Goal: Feedback & Contribution: Contribute content

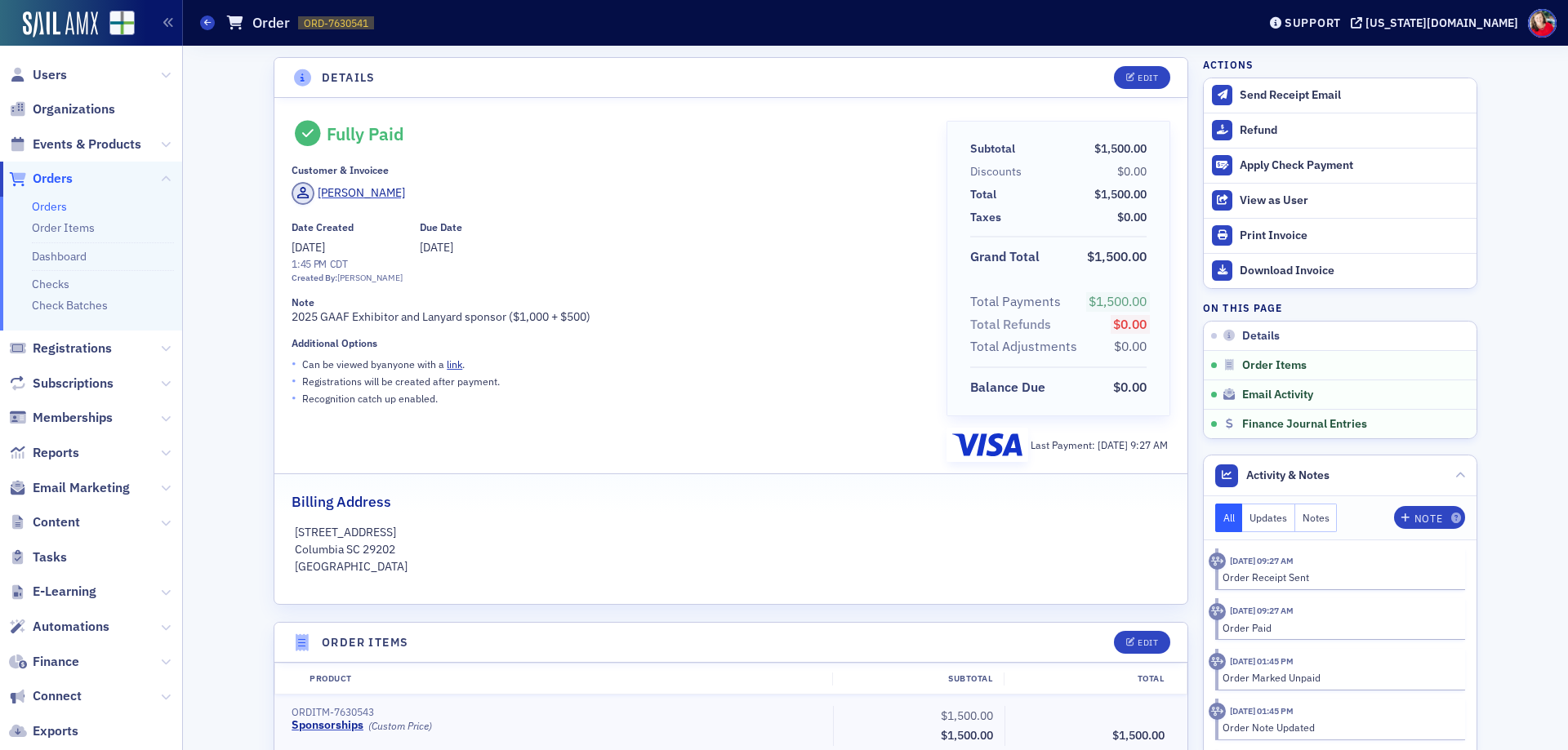
scroll to position [664, 0]
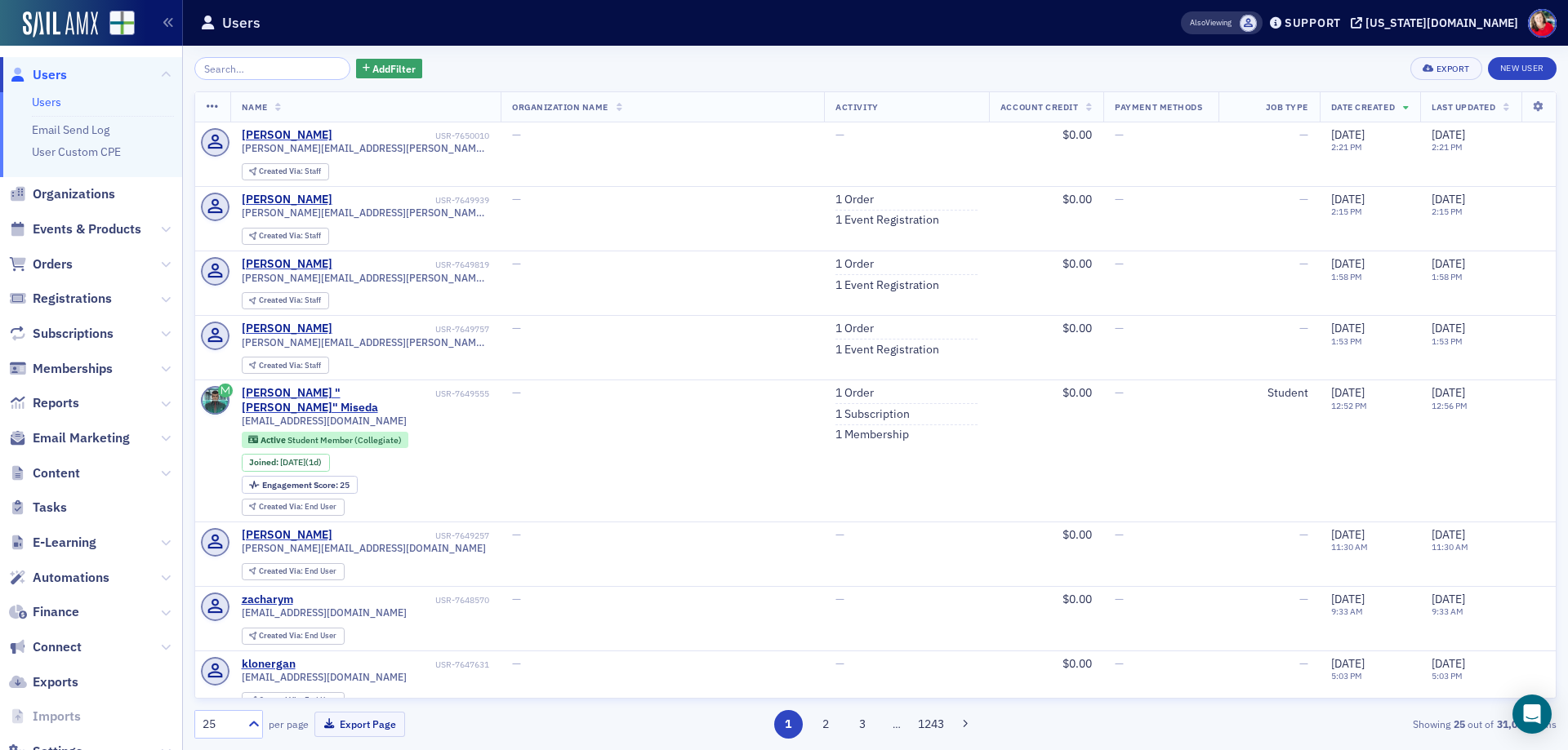
scroll to position [53, 0]
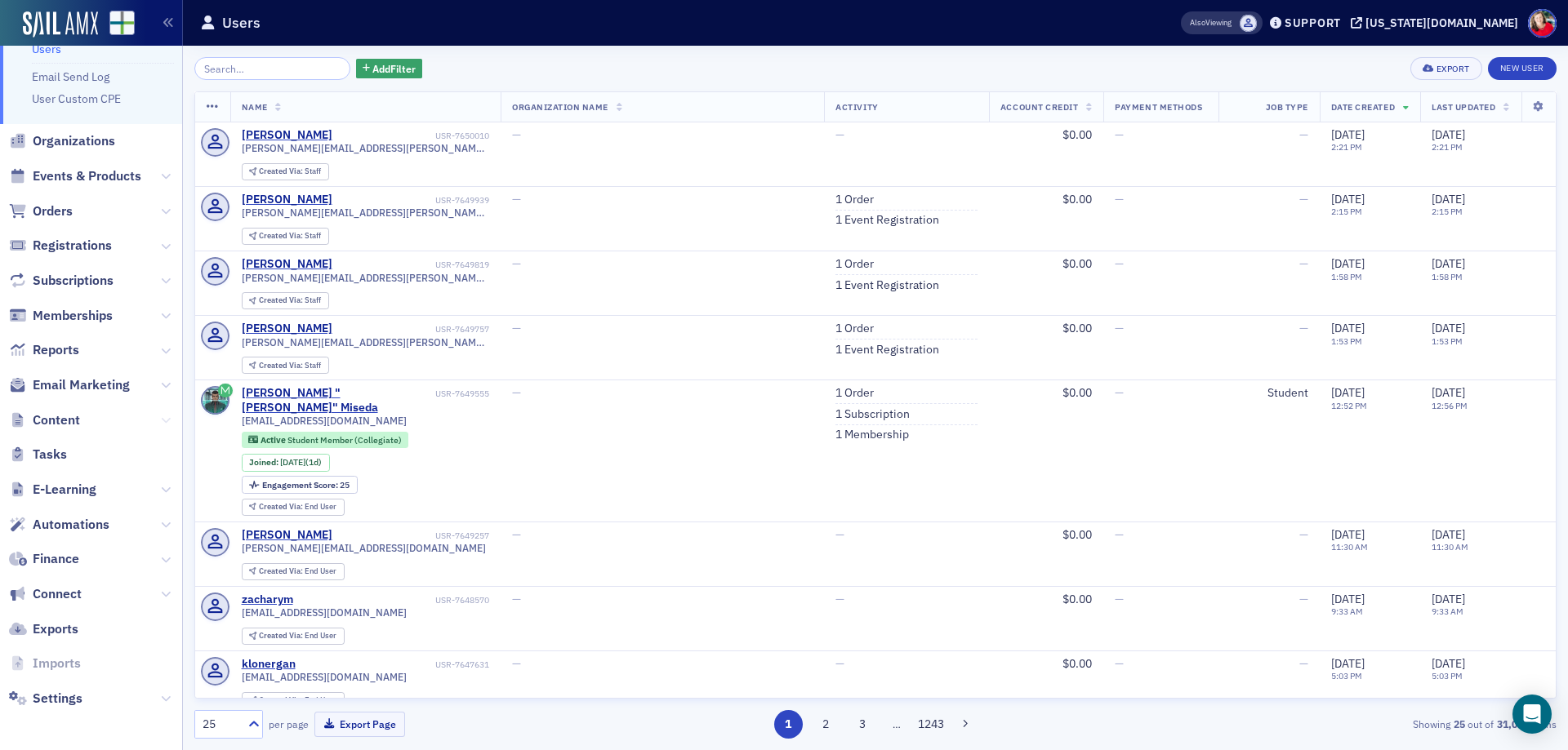
click at [161, 420] on icon at bounding box center [166, 421] width 10 height 10
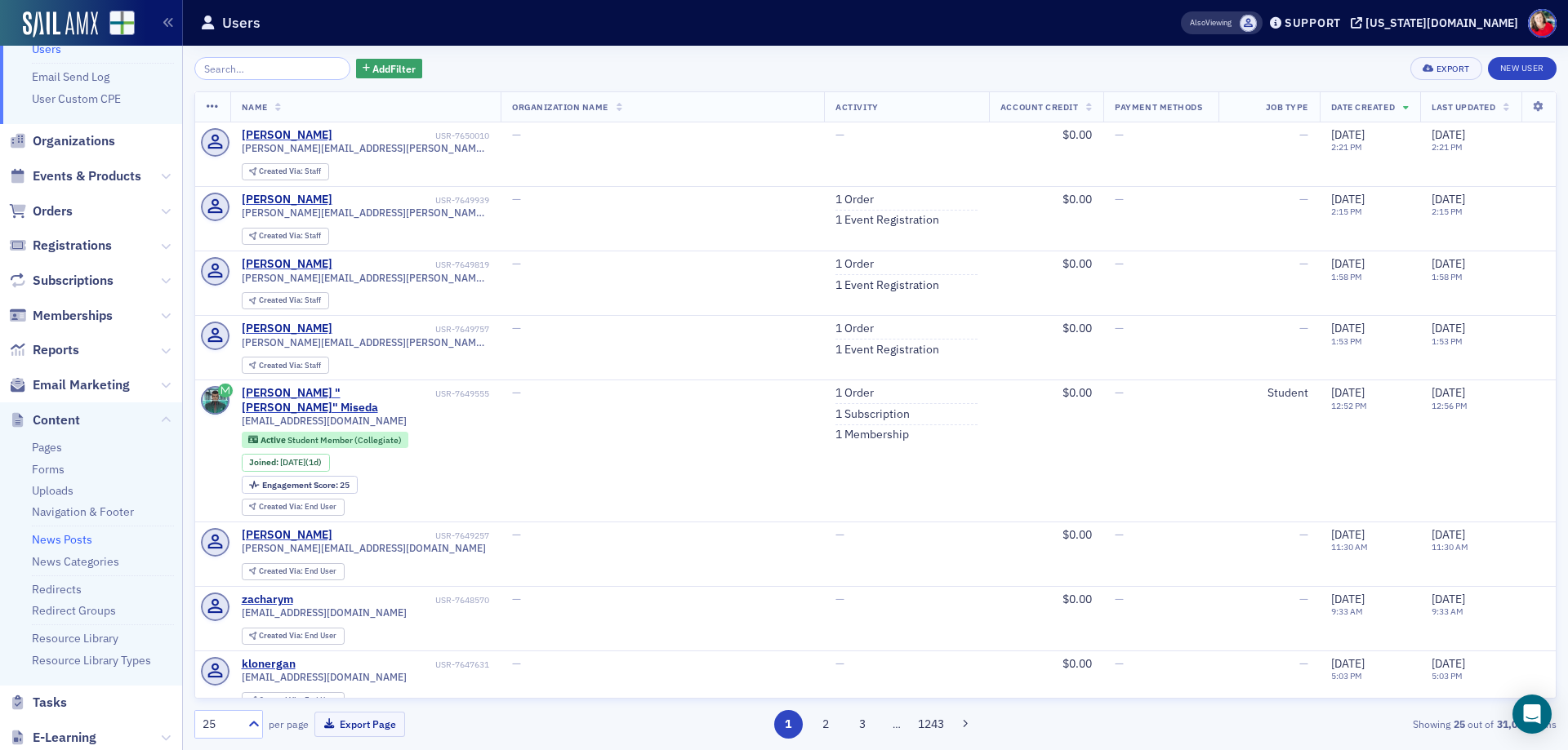
click at [69, 542] on link "News Posts" at bounding box center [61, 540] width 60 height 15
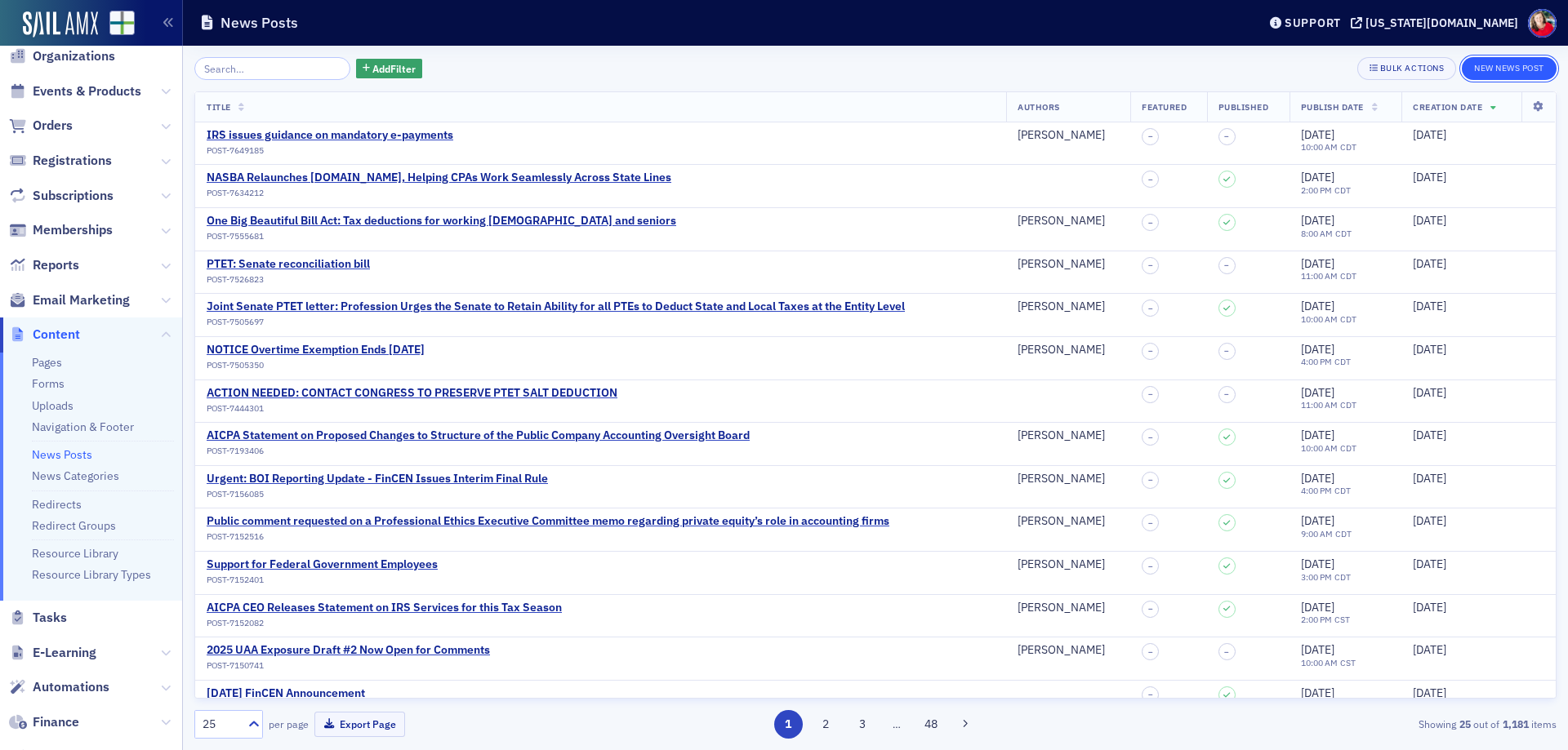
click at [1493, 72] on button "New News Post" at bounding box center [1509, 68] width 95 height 23
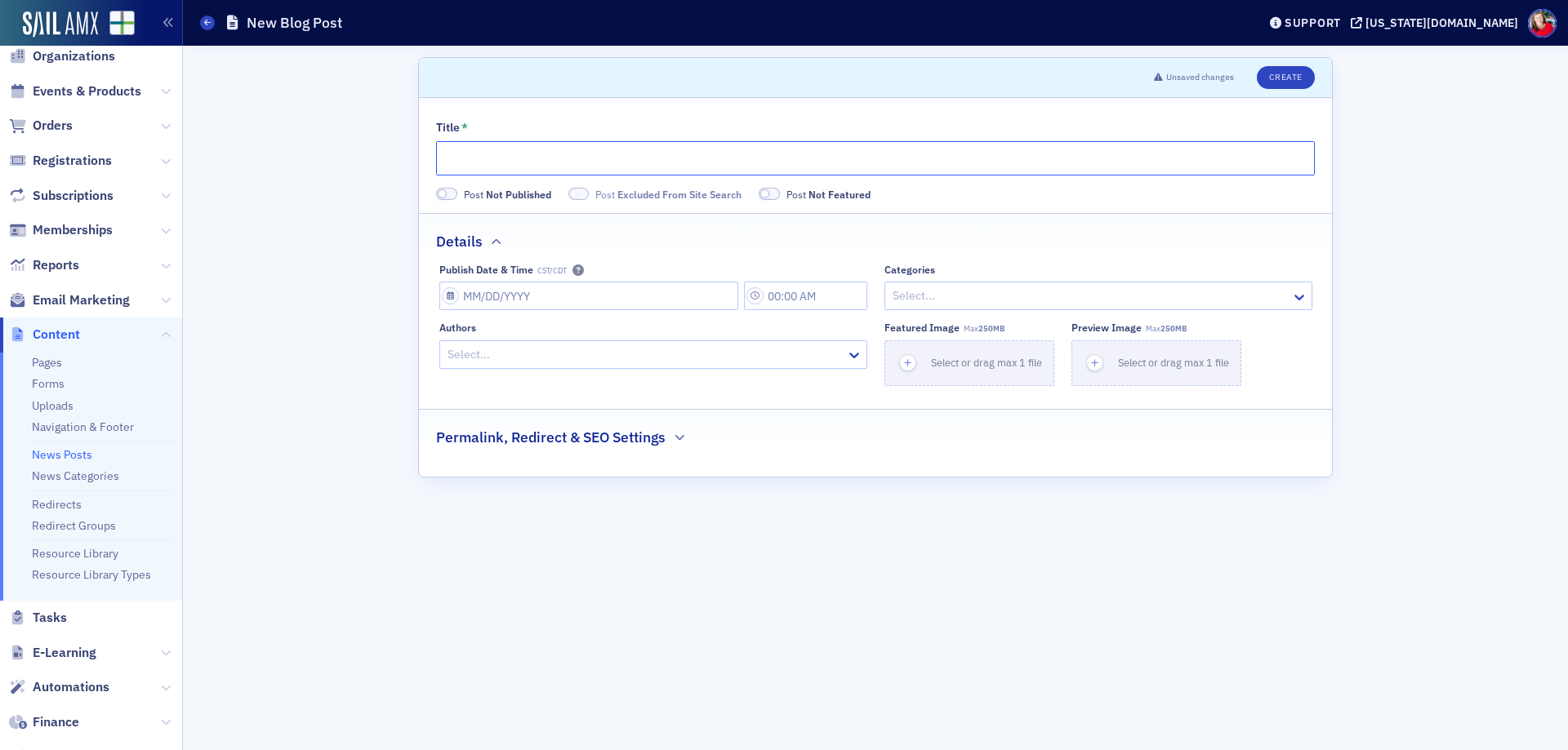
click at [539, 150] on input "Title *" at bounding box center [874, 158] width 878 height 35
paste input "IRS releases government shutdown plan"
type input "IRS releases government shutdown plan"
click at [494, 292] on input "Publish Date & Time CST/CDT" at bounding box center [589, 295] width 298 height 29
select select "8"
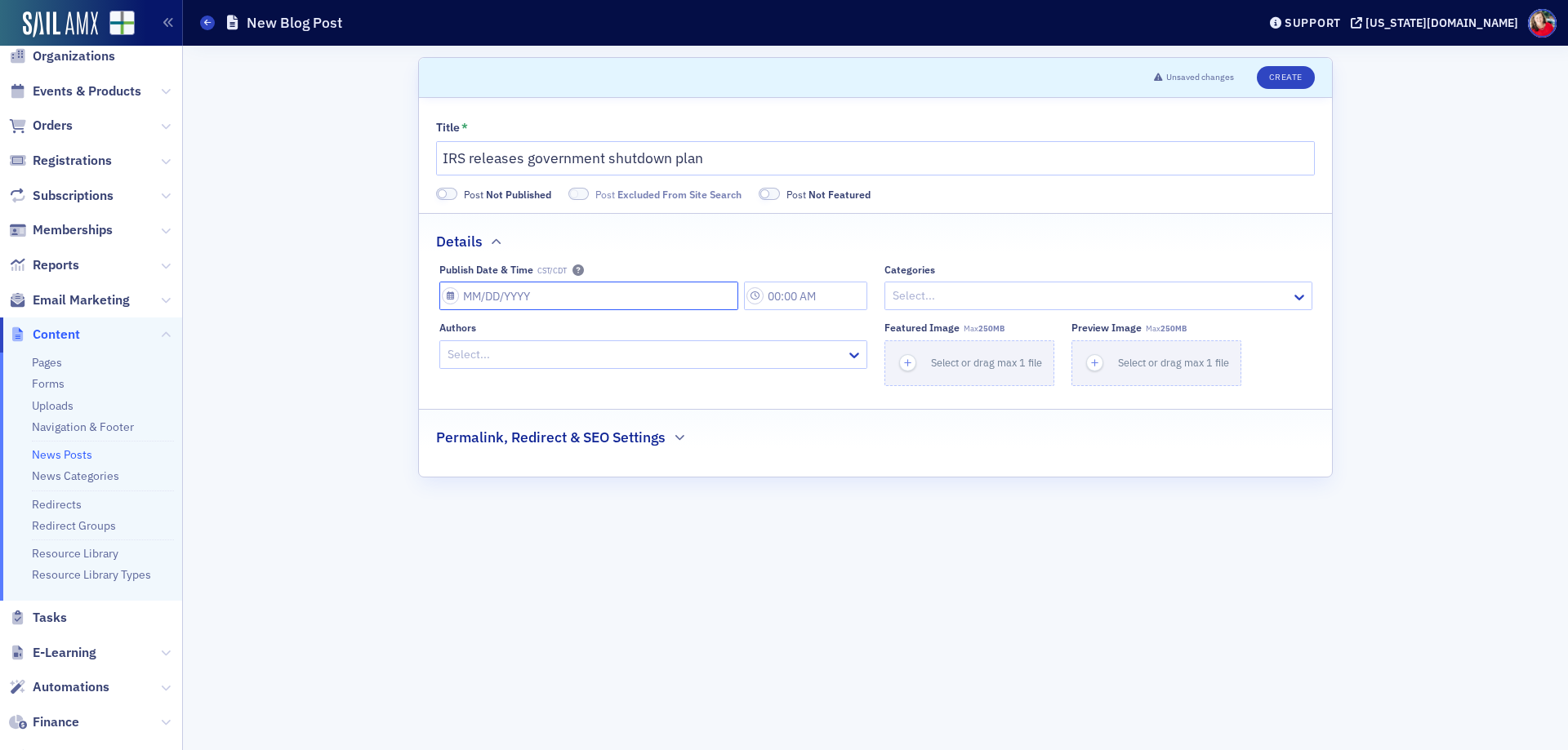
select select "2025"
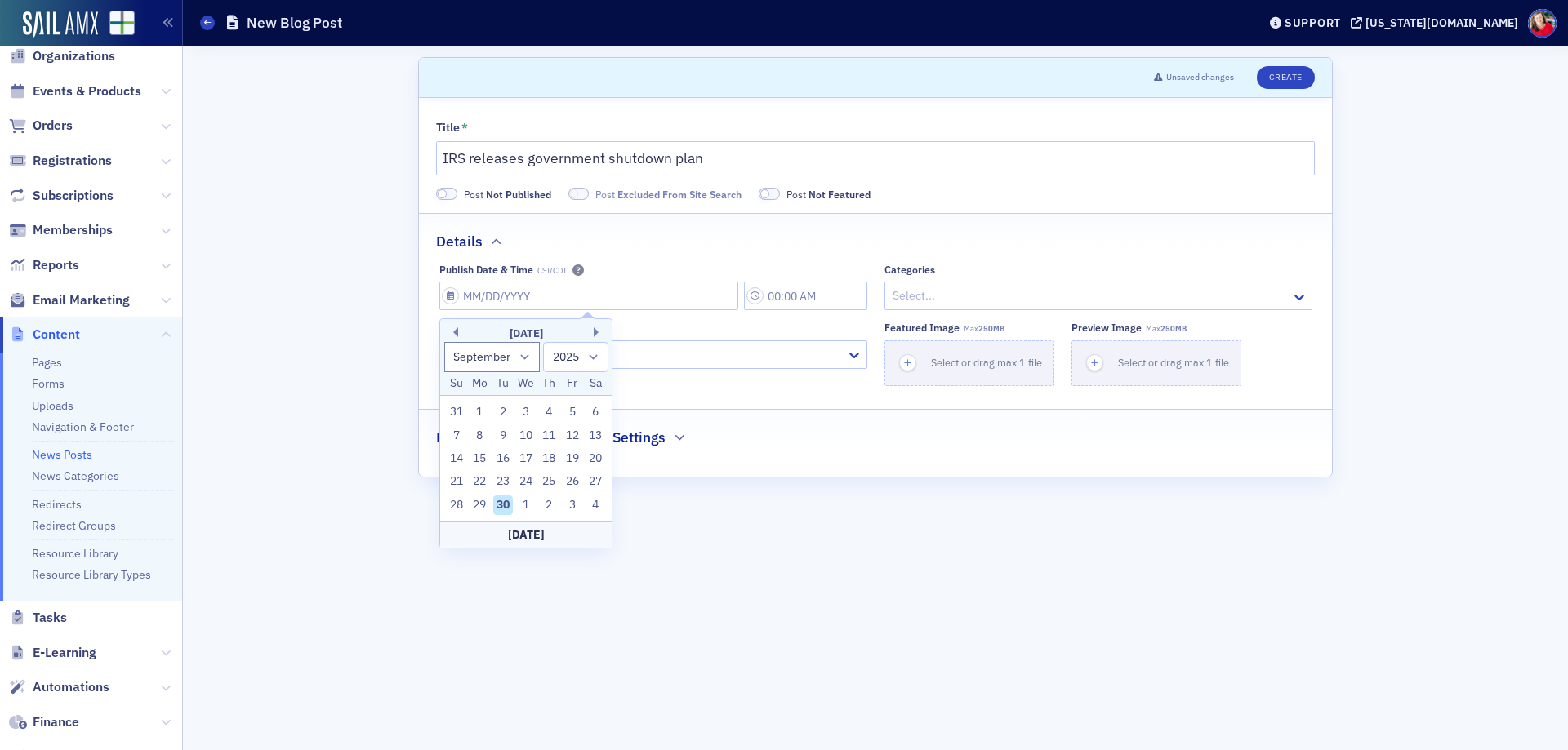
click at [500, 506] on div "30" at bounding box center [503, 506] width 20 height 20
type input "[DATE]"
type input "8:00 AM"
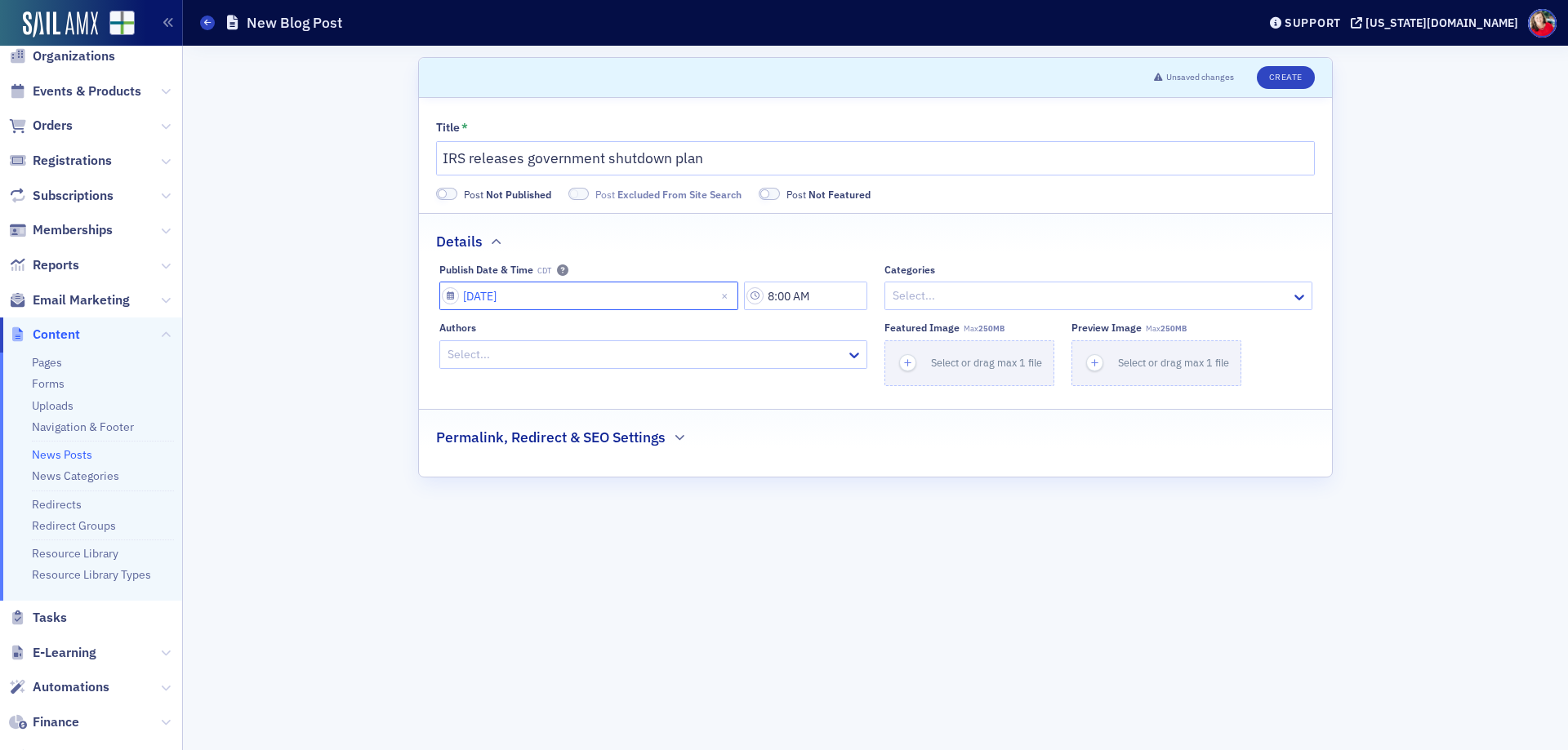
select select "8"
select select "2025"
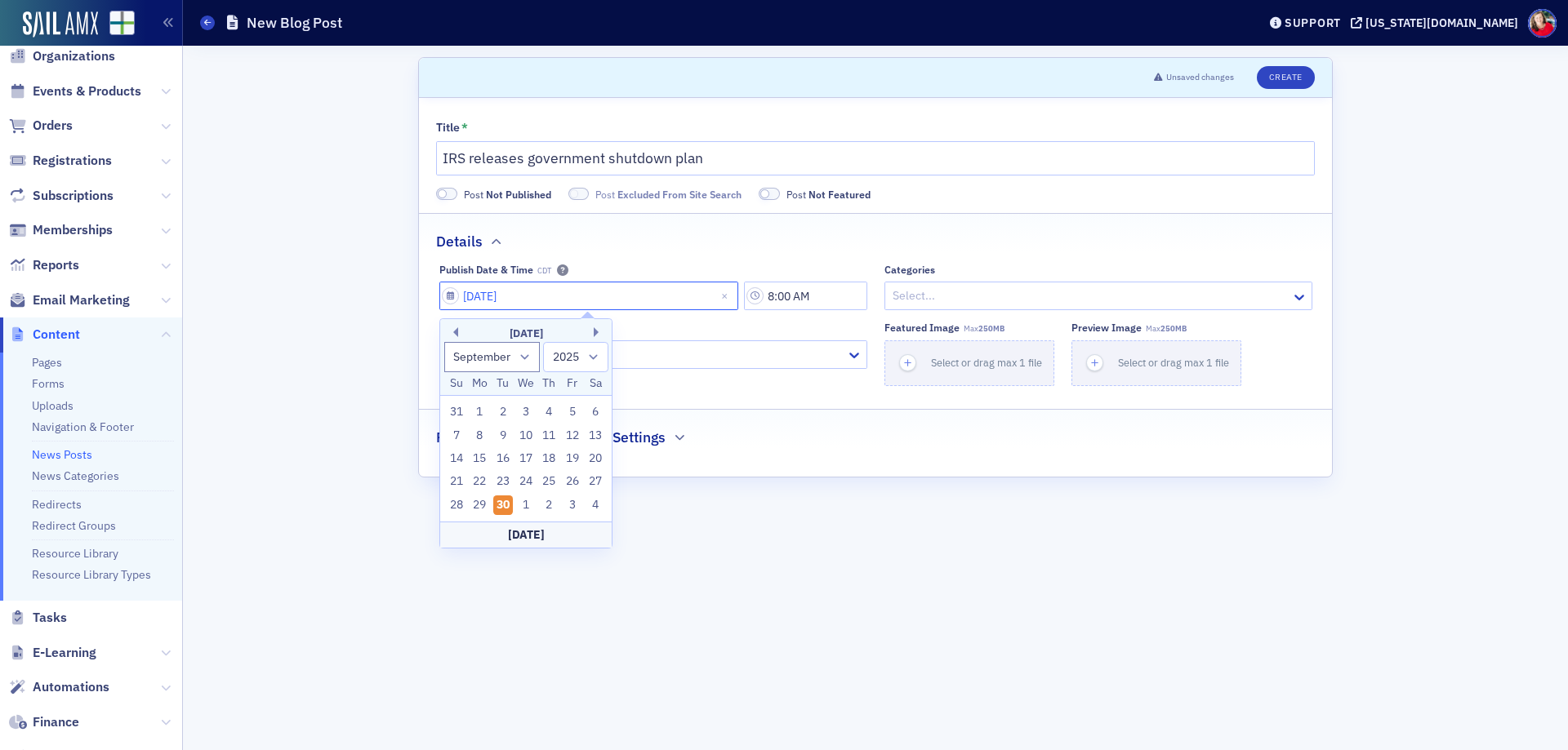
click at [564, 298] on input "[DATE]" at bounding box center [589, 295] width 298 height 29
click at [479, 502] on div "29" at bounding box center [479, 506] width 20 height 20
type input "[DATE]"
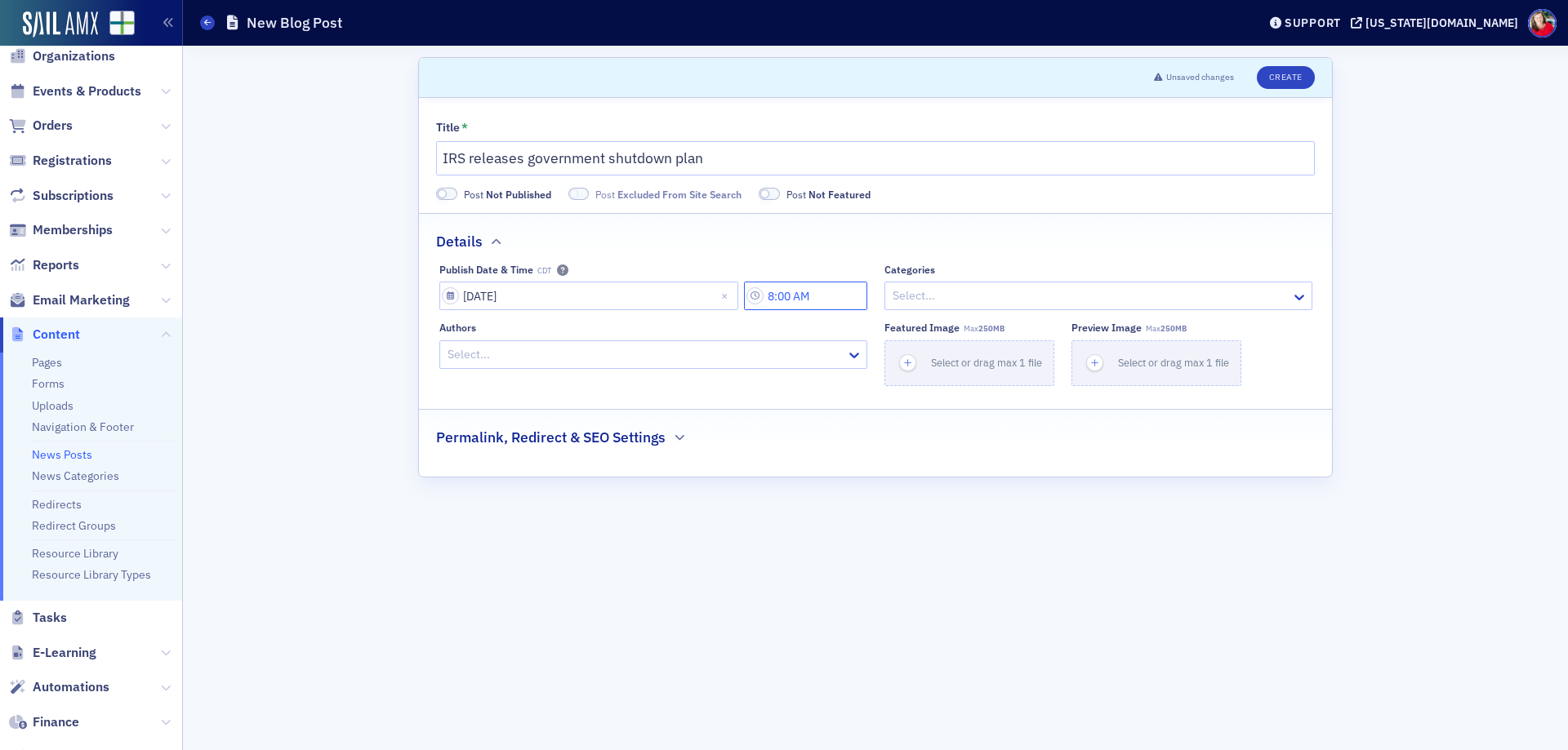
click at [796, 290] on input "8:00 AM" at bounding box center [805, 295] width 124 height 29
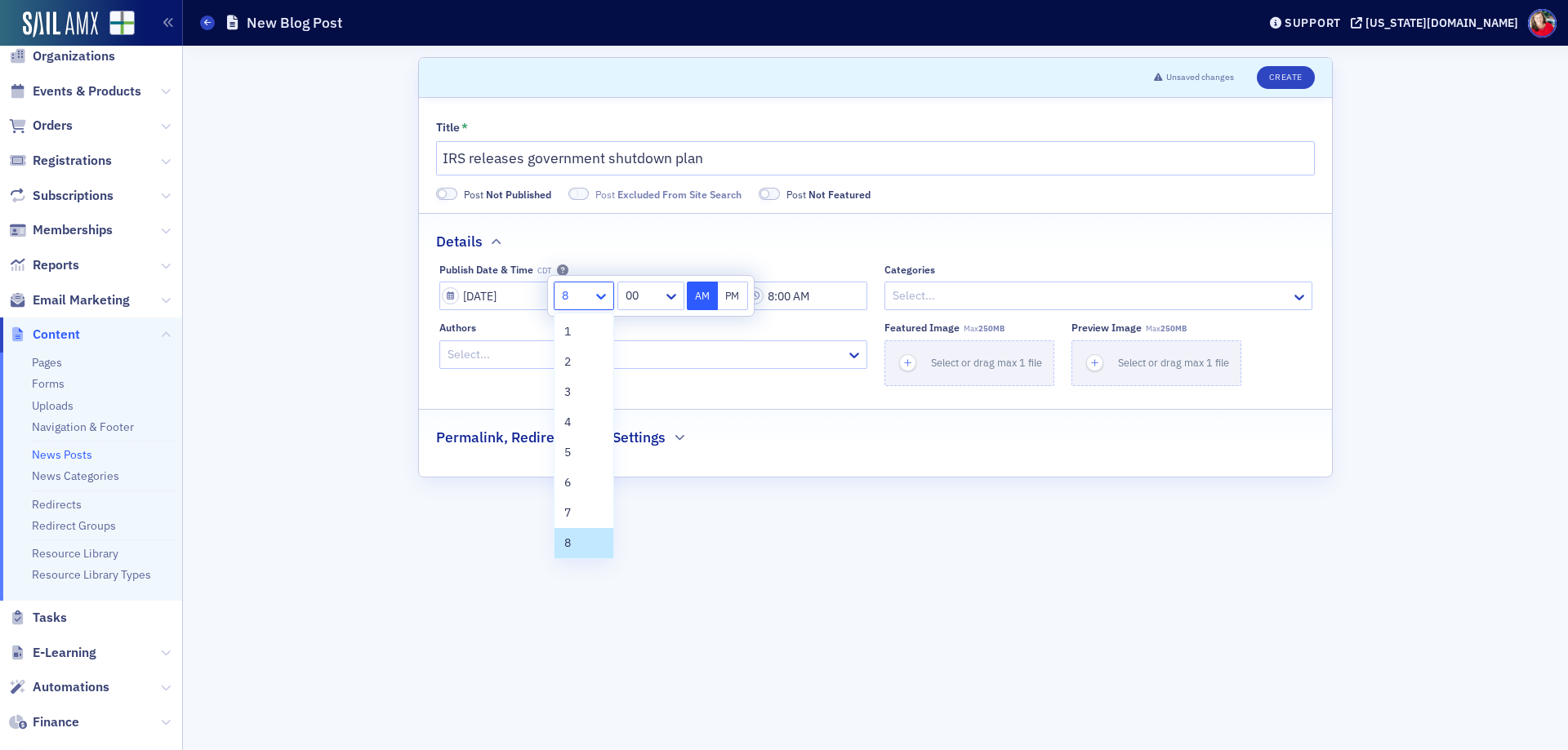
click at [600, 294] on icon at bounding box center [601, 296] width 17 height 17
click at [576, 417] on div "4" at bounding box center [584, 422] width 40 height 17
click at [736, 299] on button "PM" at bounding box center [732, 295] width 31 height 29
type input "4:00 PM"
click at [695, 383] on div "Authors Select..." at bounding box center [653, 354] width 428 height 63
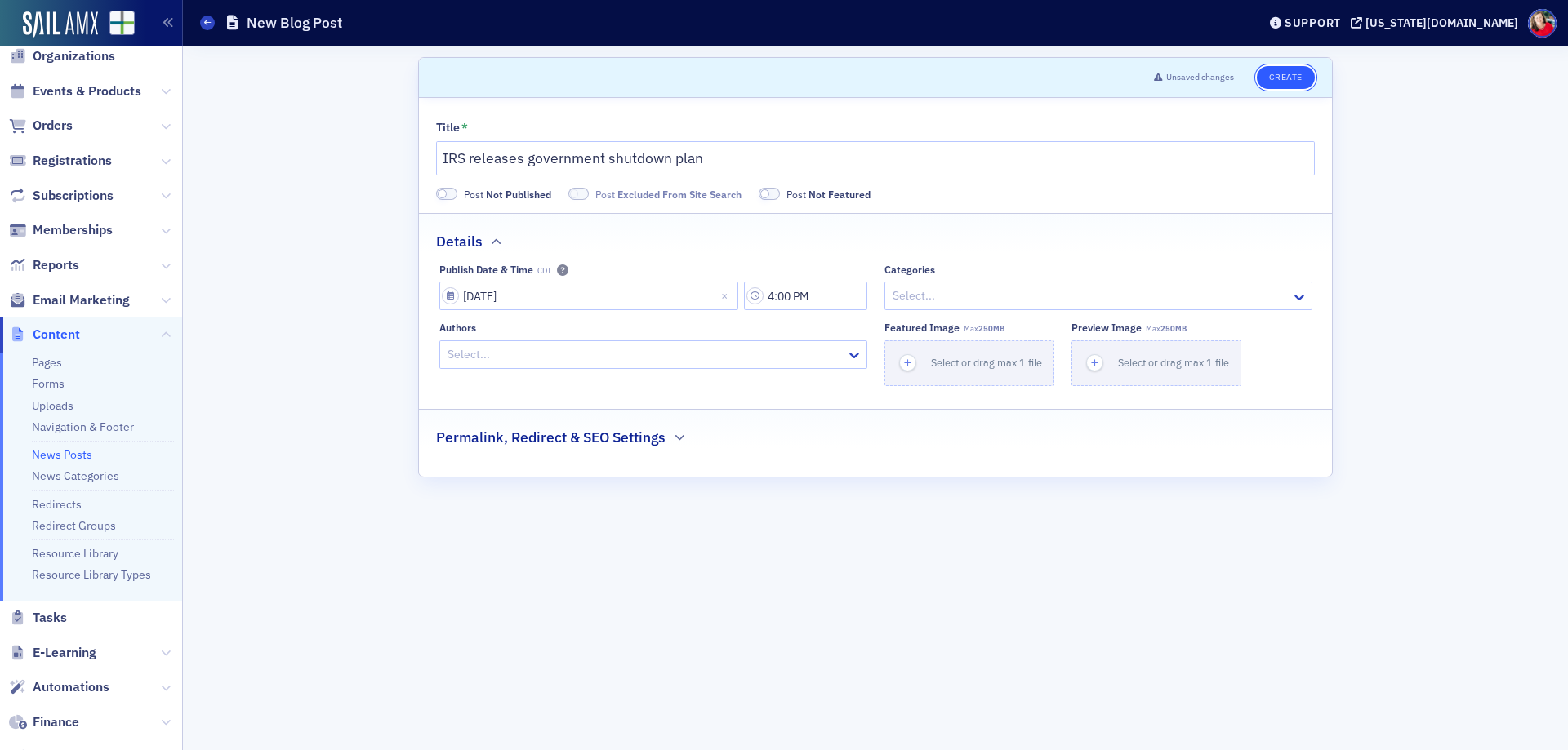
click at [1288, 80] on button "Create" at bounding box center [1285, 77] width 58 height 23
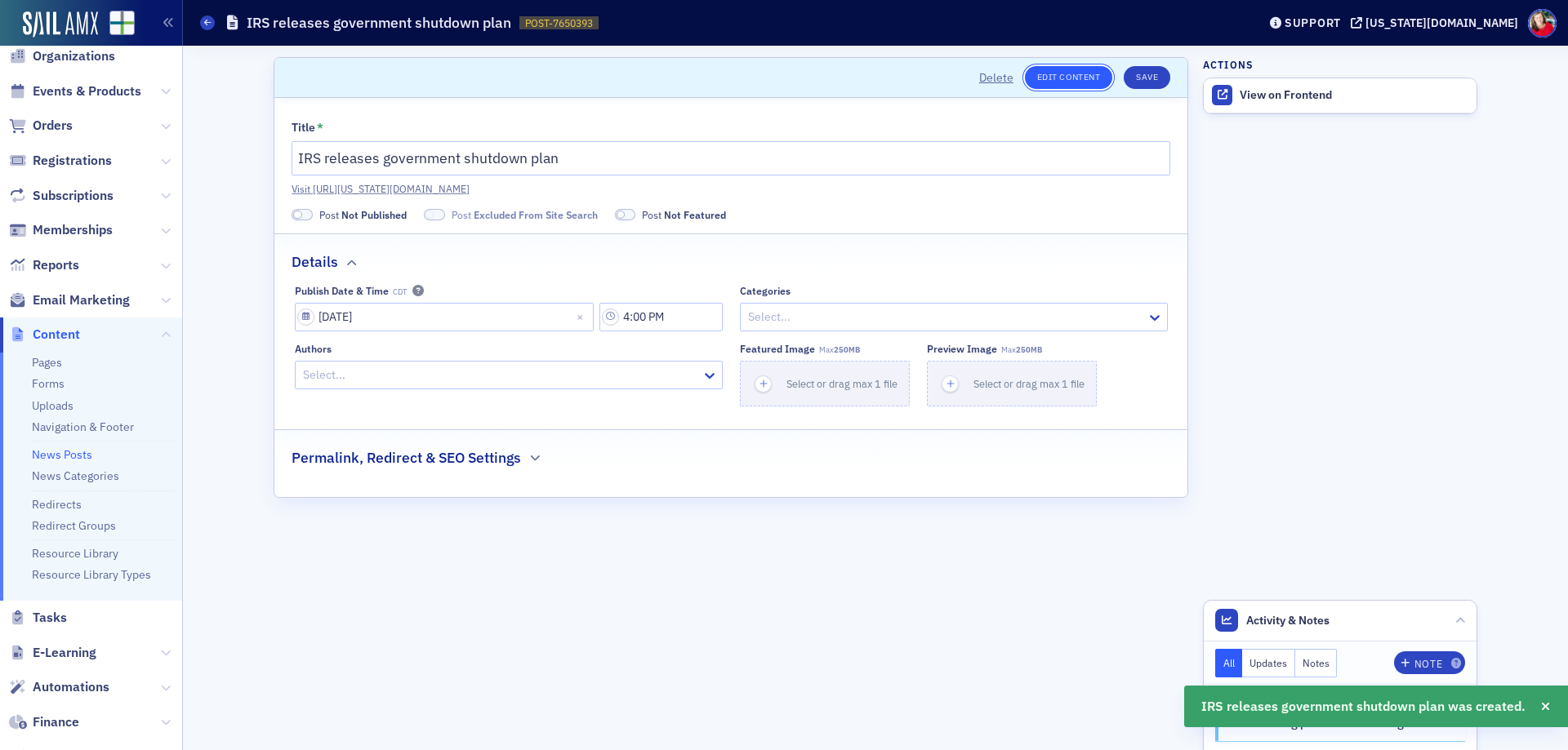
click at [1083, 81] on link "Edit Content" at bounding box center [1068, 77] width 87 height 23
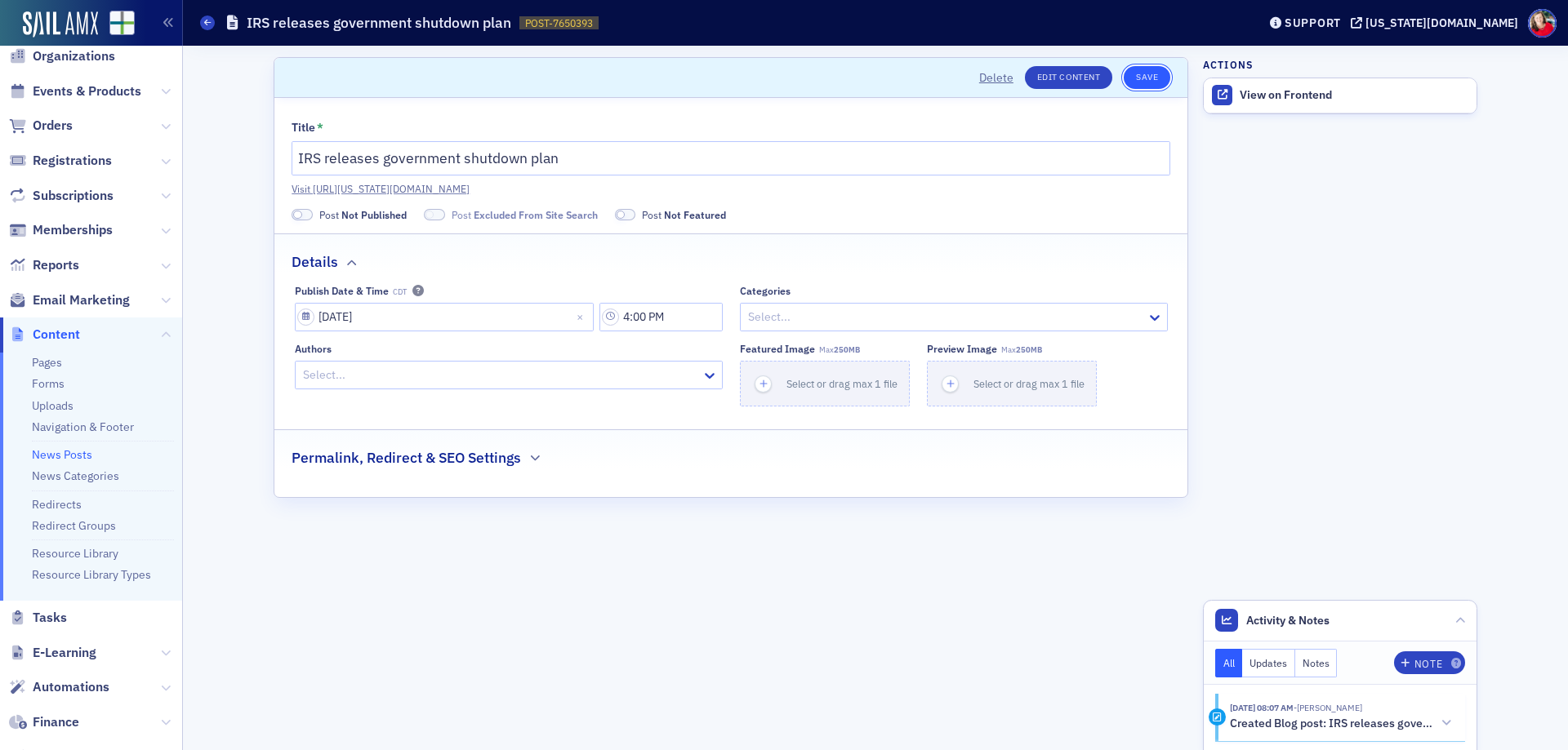
click at [1150, 76] on button "Save" at bounding box center [1146, 77] width 46 height 23
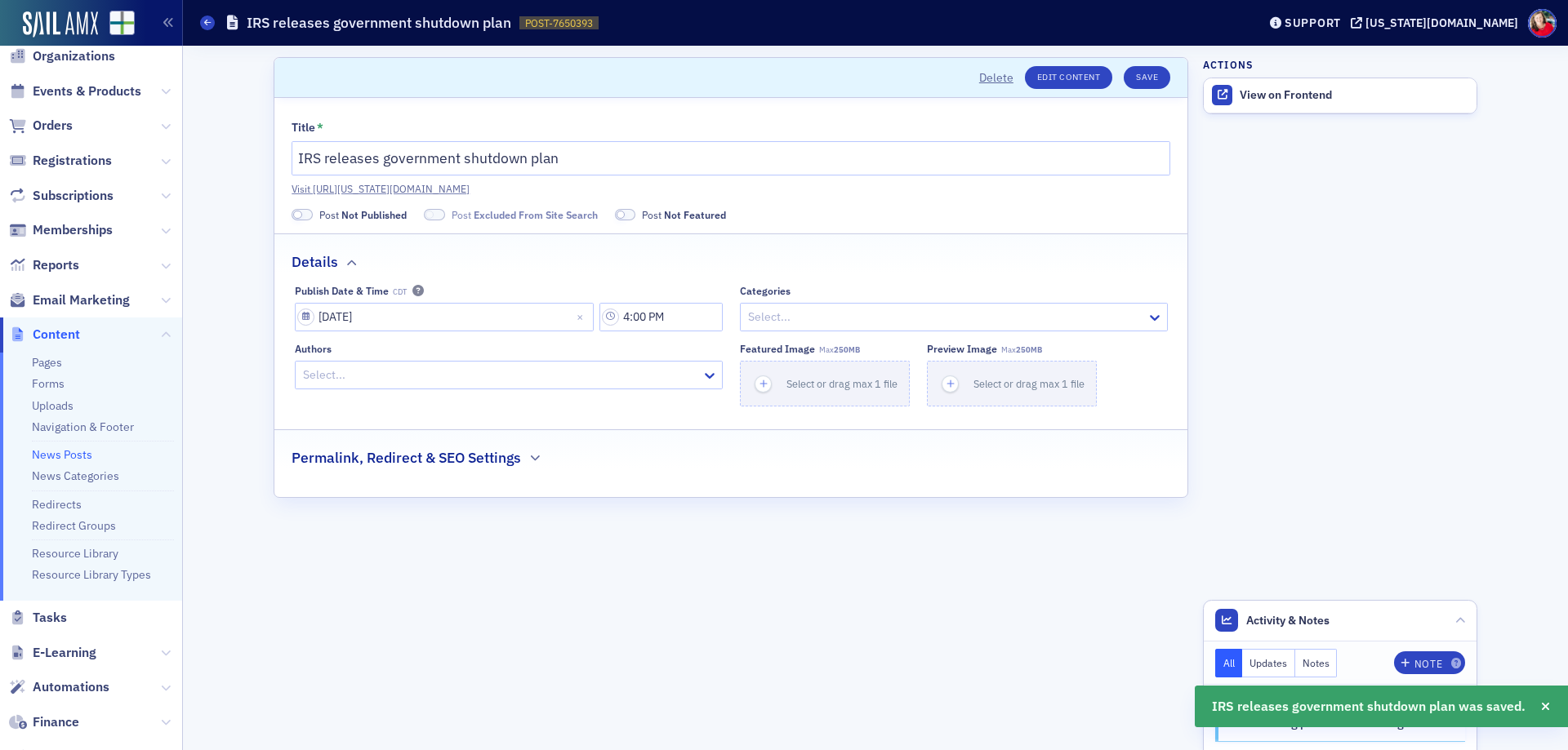
click at [294, 215] on span at bounding box center [297, 214] width 9 height 9
click at [411, 215] on span at bounding box center [410, 214] width 9 height 9
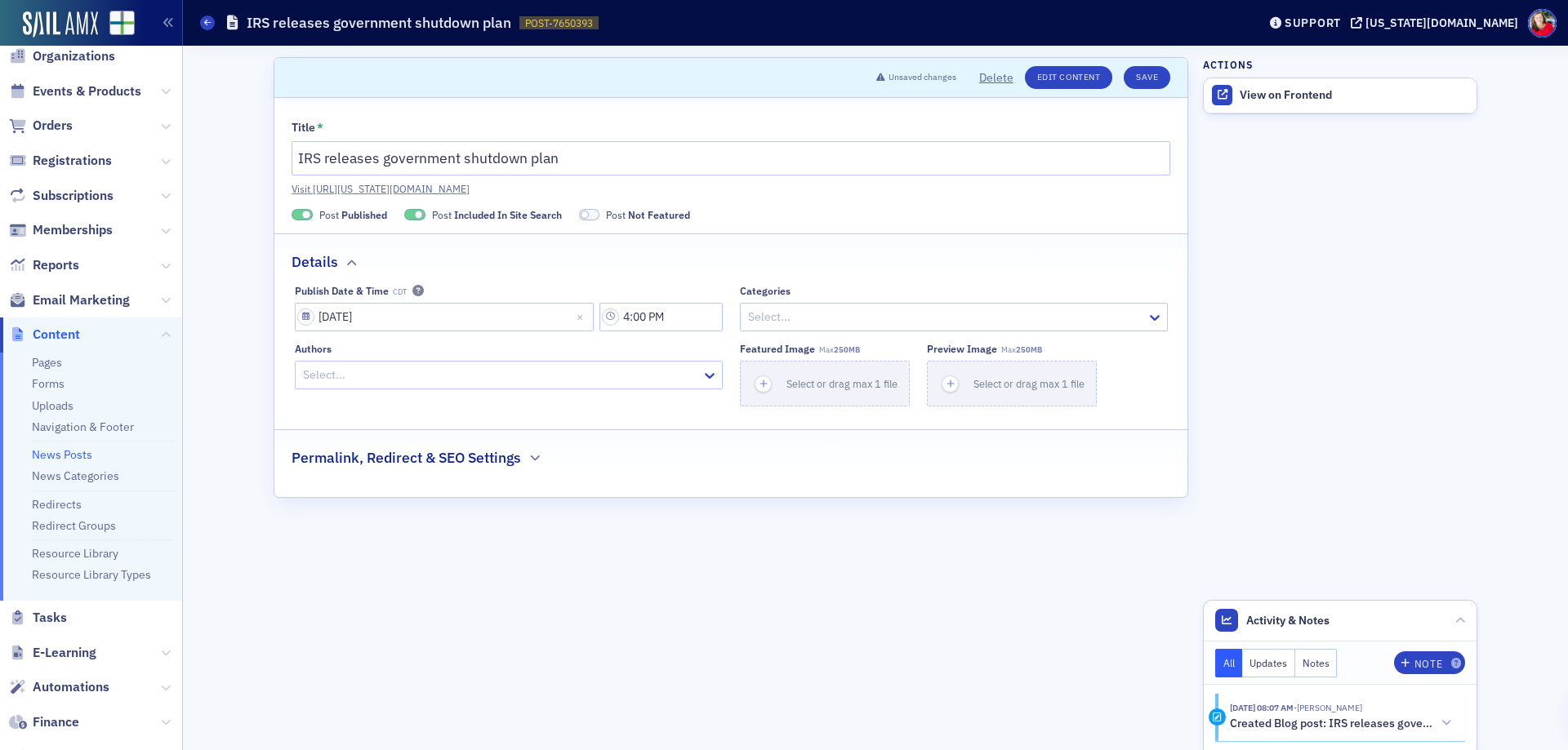
click at [588, 212] on span at bounding box center [585, 214] width 9 height 9
click at [1282, 96] on div "View on Frontend" at bounding box center [1353, 95] width 228 height 15
click at [1141, 79] on button "Save" at bounding box center [1146, 77] width 46 height 23
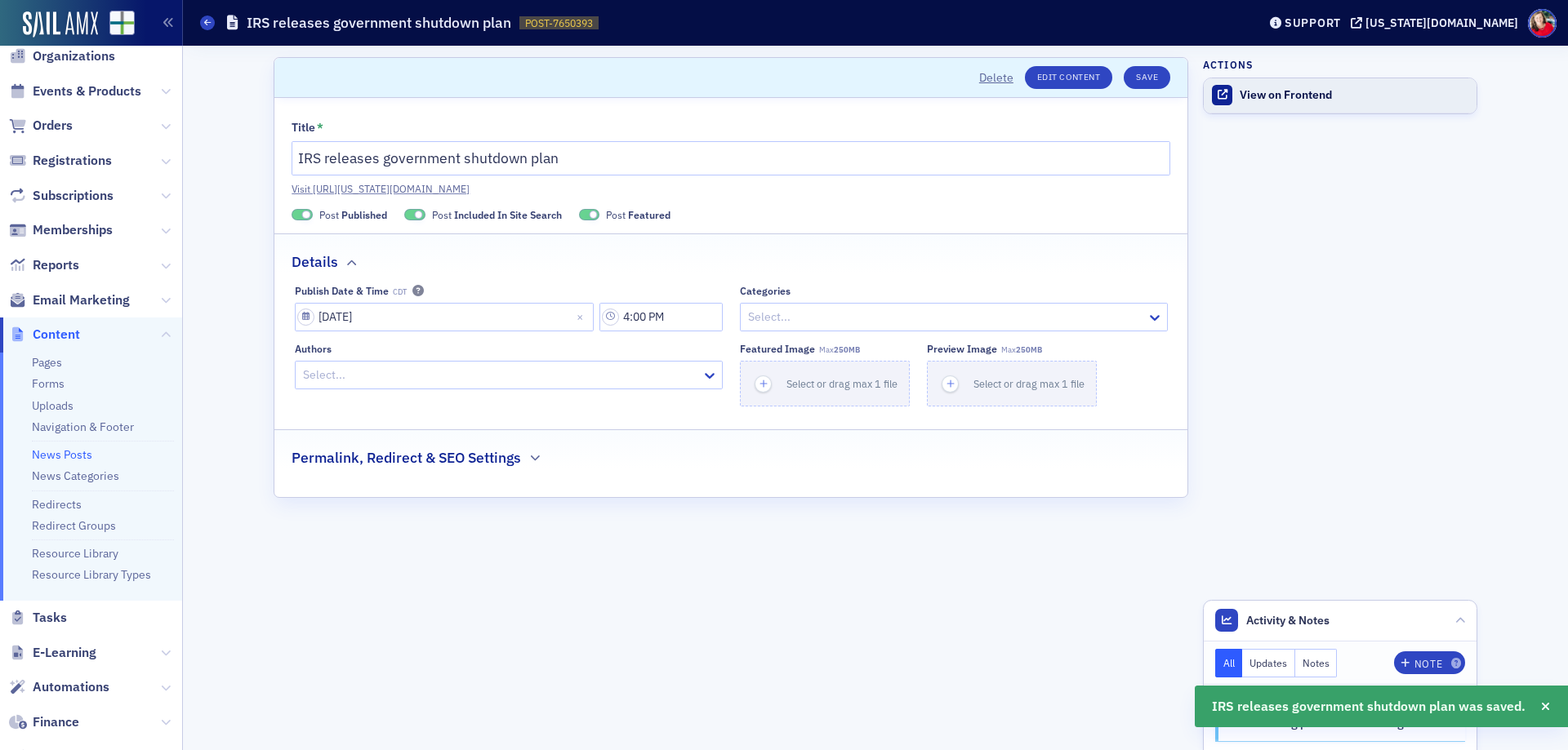
click at [1247, 102] on div "View on Frontend" at bounding box center [1353, 95] width 228 height 15
